Goal: Task Accomplishment & Management: Complete application form

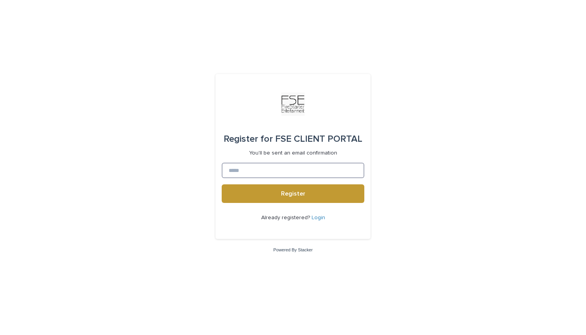
click at [297, 174] on input at bounding box center [293, 171] width 143 height 16
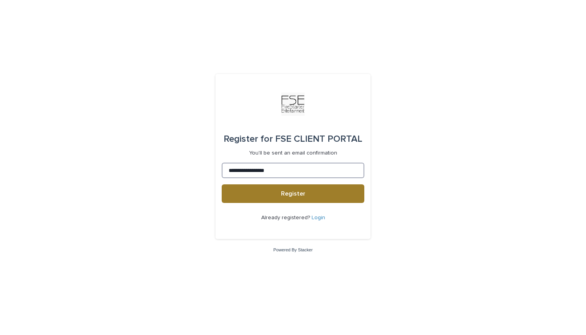
type input "**********"
click at [289, 195] on span "Register" at bounding box center [293, 194] width 24 height 6
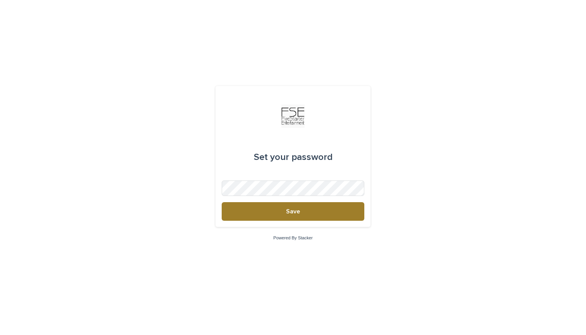
click at [326, 207] on button "Save" at bounding box center [293, 211] width 143 height 19
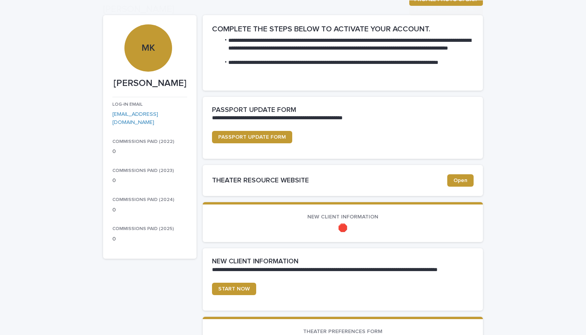
scroll to position [57, 0]
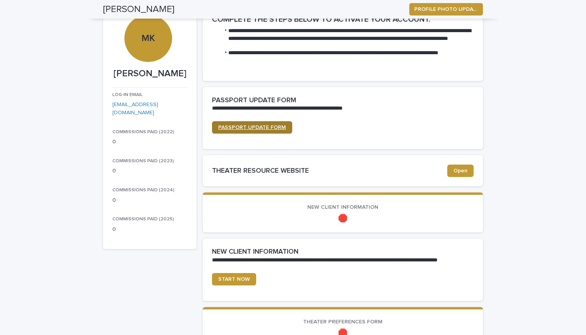
click at [264, 128] on span "PASSPORT UPDATE FORM" at bounding box center [252, 127] width 68 height 5
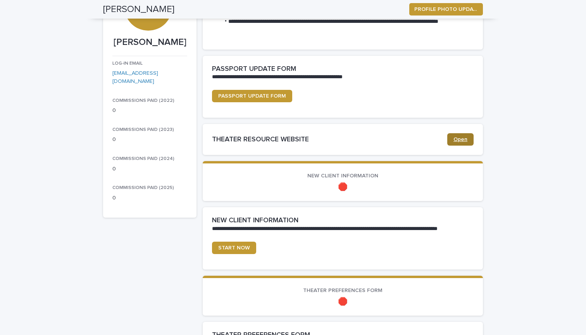
click at [462, 138] on span "Open" at bounding box center [460, 139] width 14 height 5
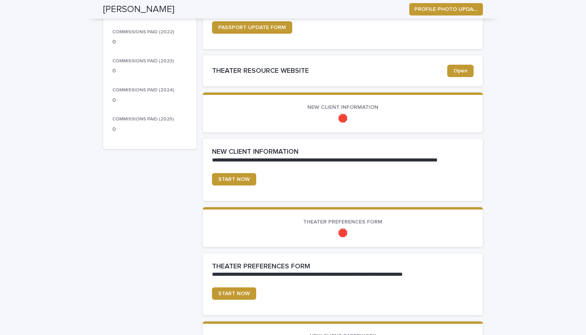
scroll to position [210, 0]
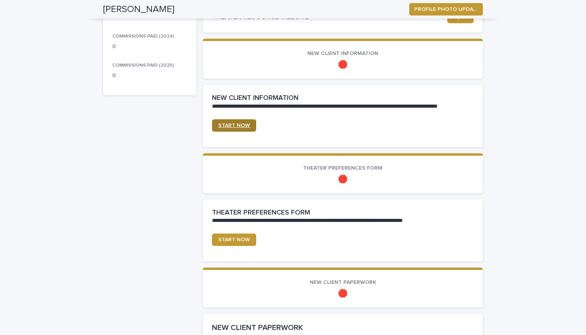
click at [243, 124] on span "START NOW" at bounding box center [234, 125] width 32 height 5
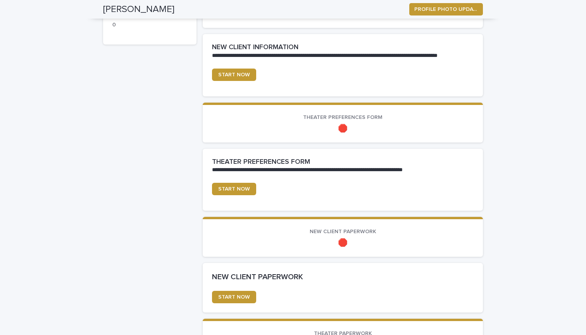
scroll to position [262, 0]
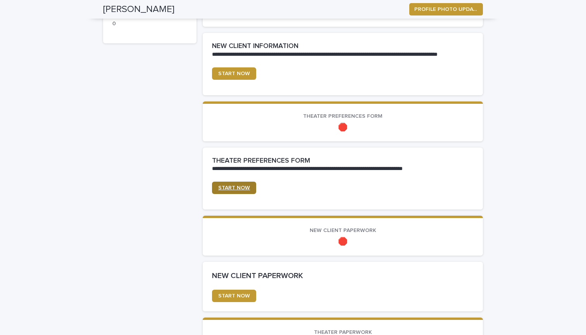
click at [245, 186] on span "START NOW" at bounding box center [234, 187] width 32 height 5
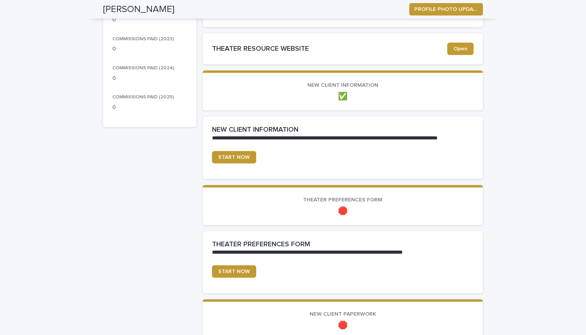
scroll to position [214, 0]
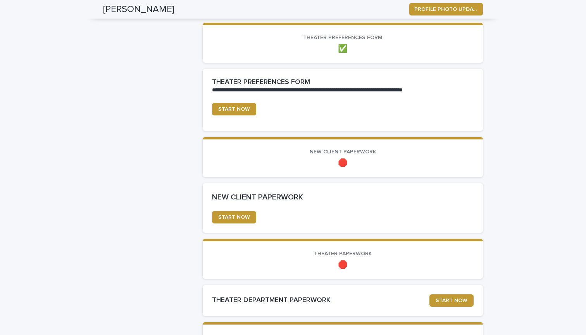
scroll to position [360, 0]
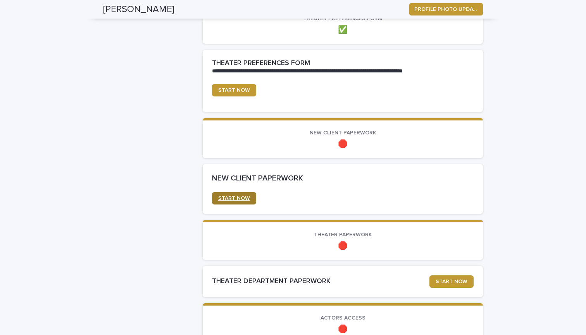
click at [237, 196] on span "START NOW" at bounding box center [234, 198] width 32 height 5
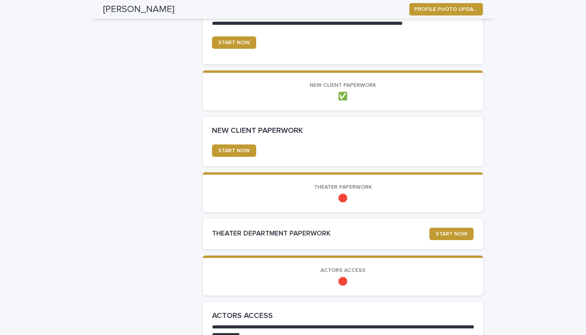
scroll to position [456, 0]
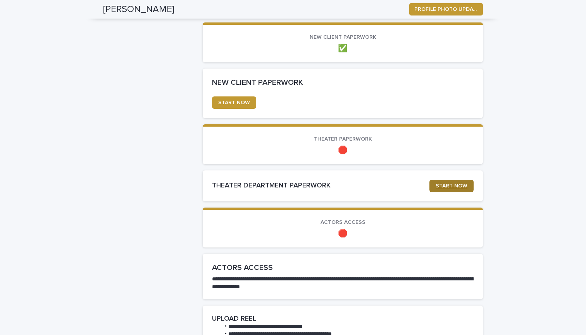
click at [448, 184] on span "START NOW" at bounding box center [452, 185] width 32 height 5
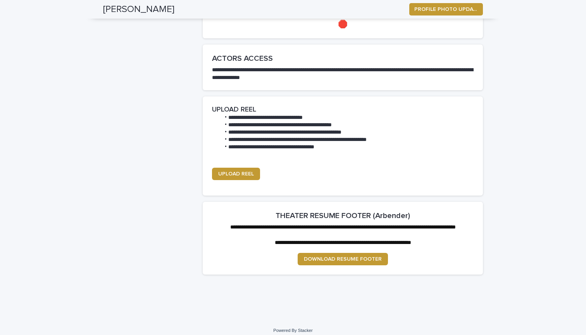
scroll to position [669, 0]
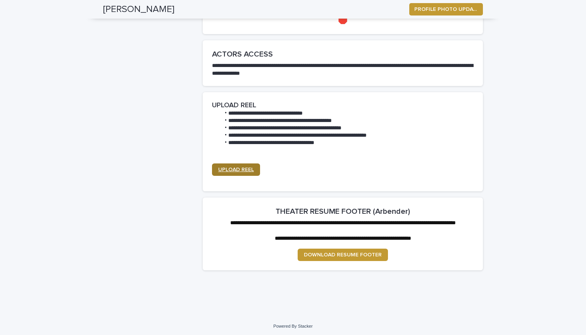
click at [247, 164] on link "UPLOAD REEL" at bounding box center [236, 170] width 48 height 12
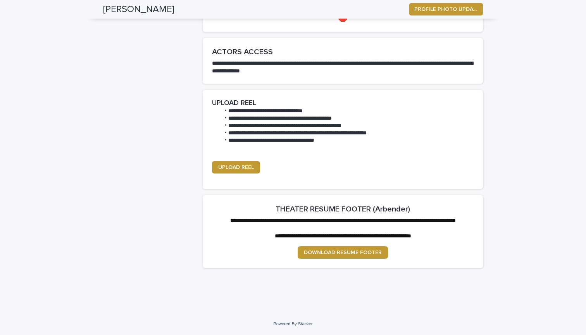
scroll to position [674, 0]
click at [358, 252] on span "DOWNLOAD RESUME FOOTER" at bounding box center [343, 252] width 78 height 5
